Goal: Information Seeking & Learning: Learn about a topic

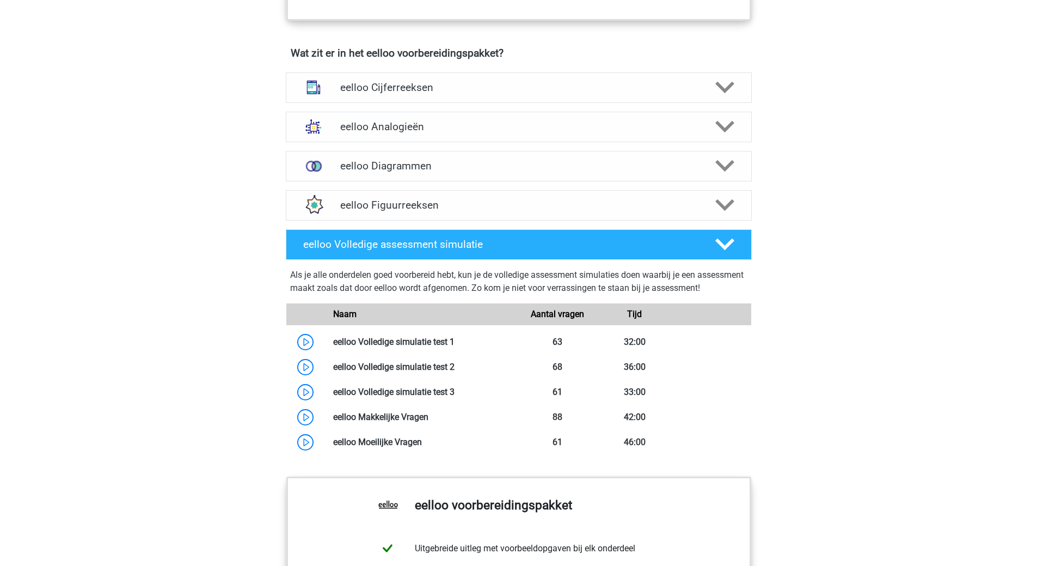
scroll to position [708, 0]
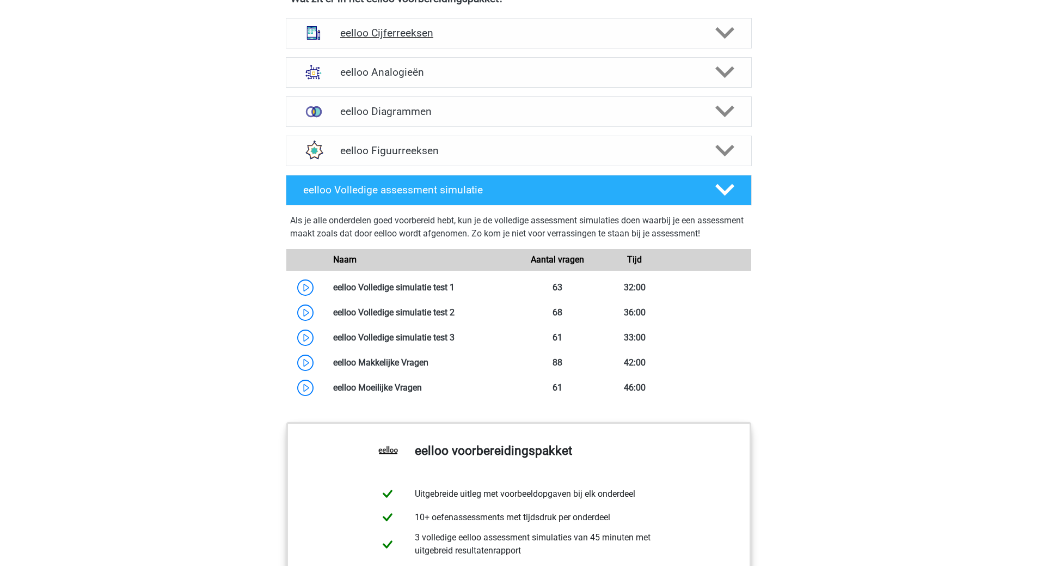
click at [401, 39] on h4 "eelloo Cijferreeksen" at bounding box center [518, 33] width 357 height 13
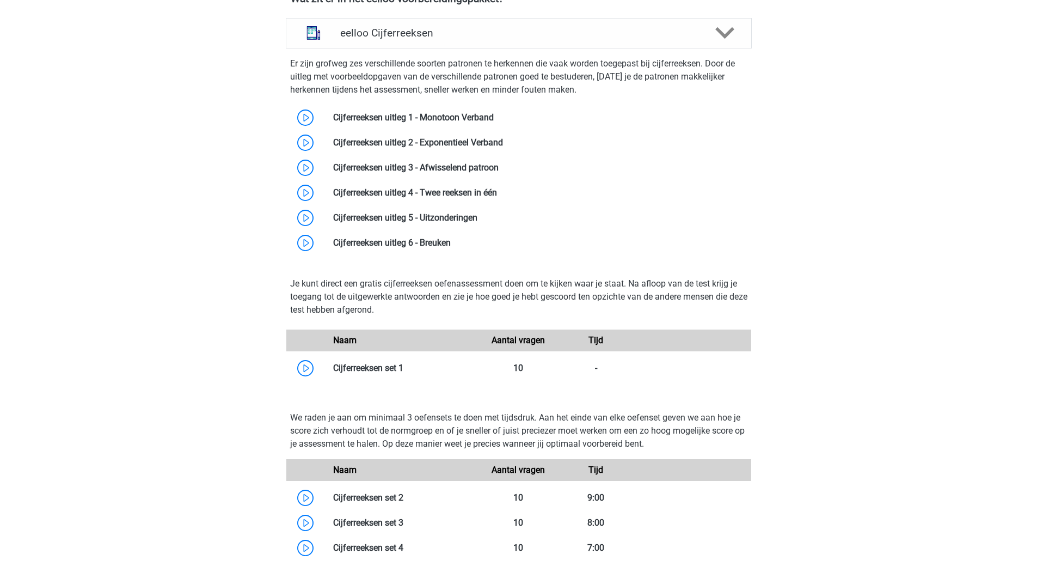
click at [934, 118] on div "Registreer Nederlands" at bounding box center [518, 443] width 1037 height 2303
click at [168, 143] on div "Registreer Nederlands" at bounding box center [518, 443] width 1037 height 2303
click at [477, 222] on link at bounding box center [477, 217] width 0 height 10
